Goal: Information Seeking & Learning: Learn about a topic

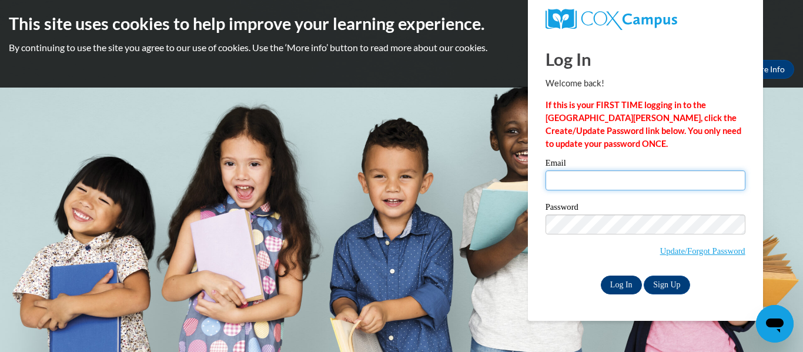
type input "[PERSON_NAME][EMAIL_ADDRESS][PERSON_NAME][DOMAIN_NAME]"
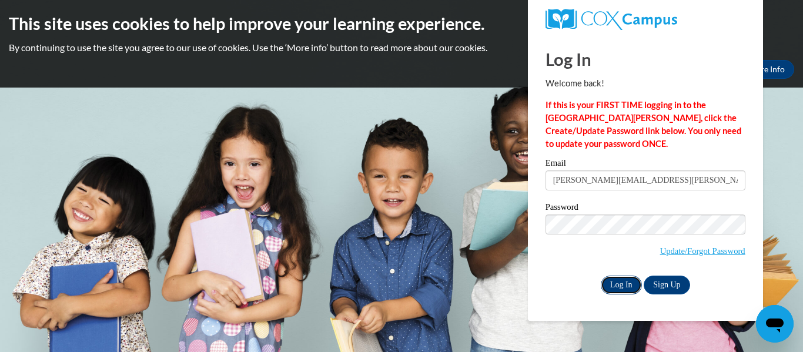
click at [620, 284] on input "Log In" at bounding box center [621, 285] width 41 height 19
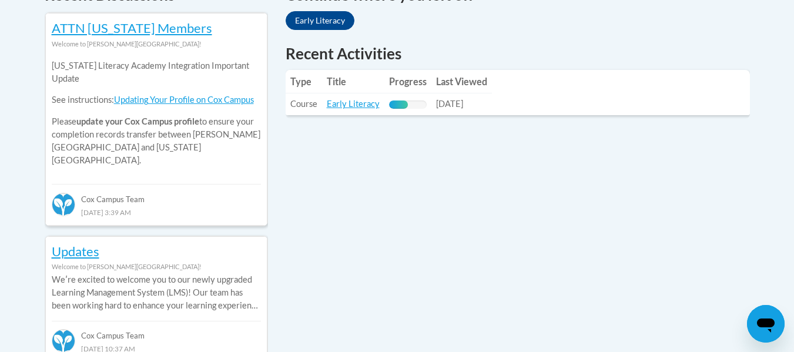
scroll to position [535, 0]
click at [343, 103] on link "Early Literacy" at bounding box center [353, 103] width 53 height 10
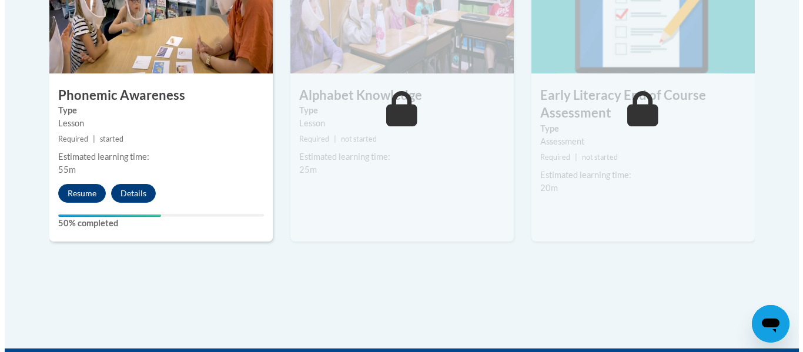
scroll to position [764, 0]
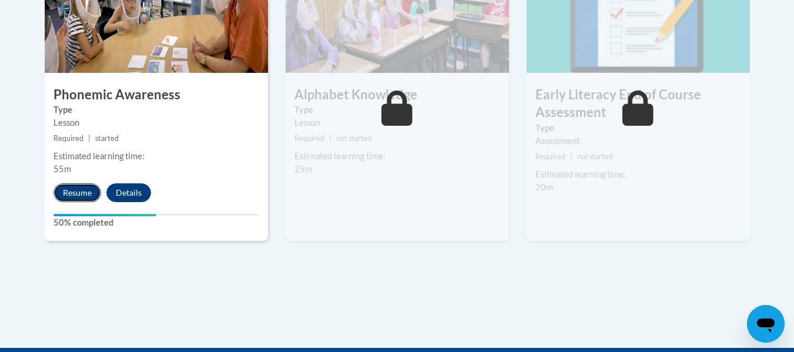
click at [72, 193] on button "Resume" at bounding box center [77, 192] width 48 height 19
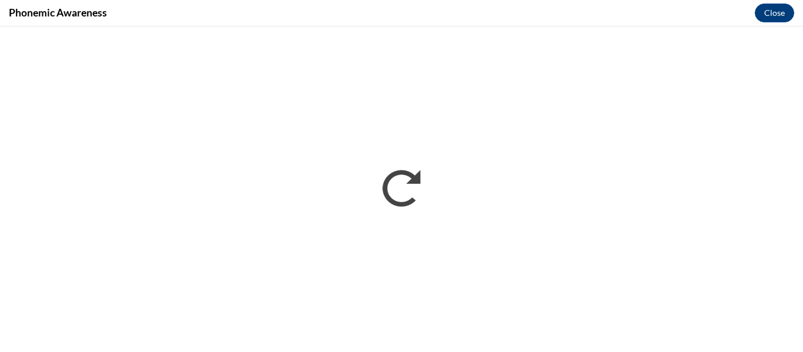
scroll to position [0, 0]
